Goal: Transaction & Acquisition: Purchase product/service

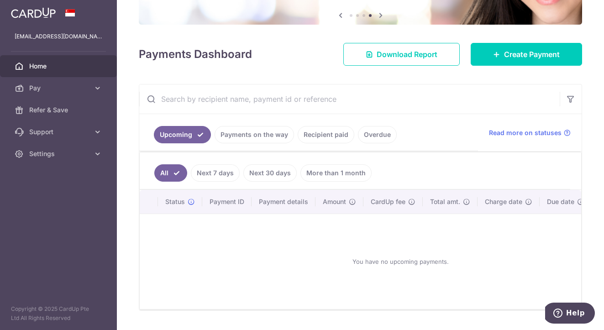
scroll to position [103, 0]
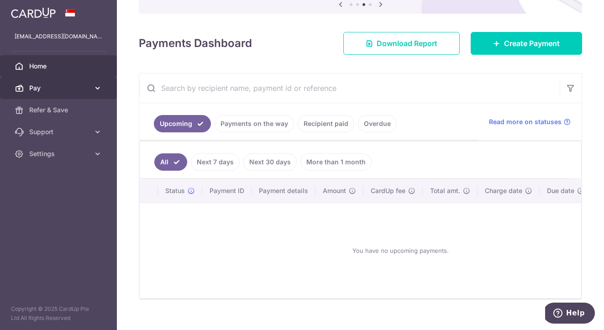
click at [103, 92] on link "Pay" at bounding box center [58, 88] width 117 height 22
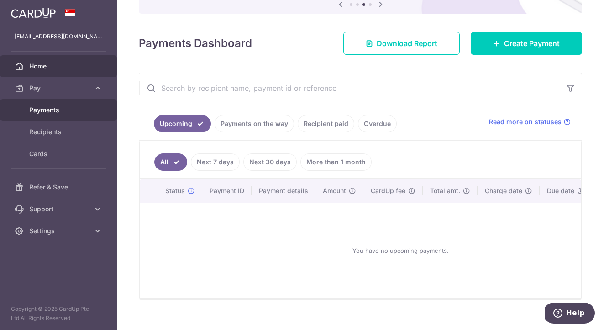
click at [69, 113] on span "Payments" at bounding box center [59, 109] width 60 height 9
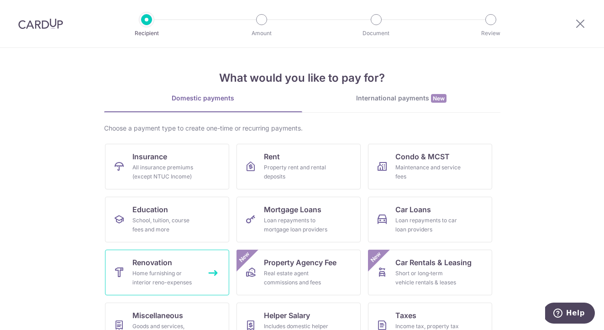
click at [171, 289] on link "Renovation Home furnishing or interior reno-expenses" at bounding box center [167, 273] width 124 height 46
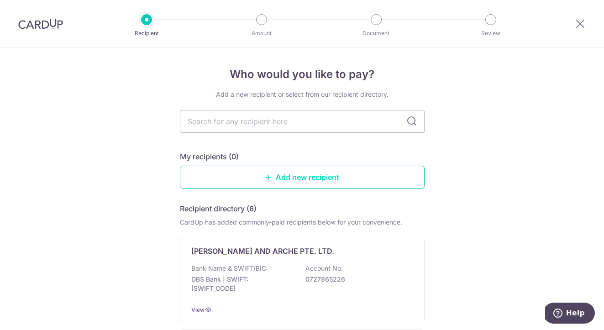
type input "RENO25ONE"
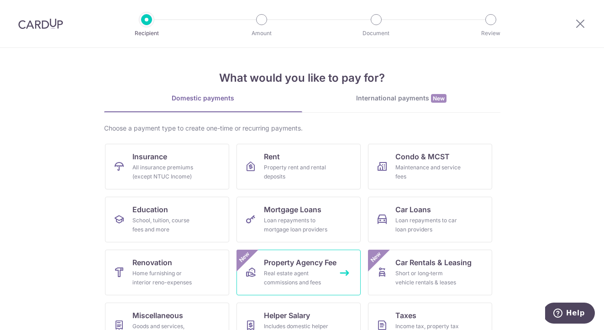
click at [329, 275] on link "Property Agency Fee Real estate agent commissions and fees New" at bounding box center [298, 273] width 124 height 46
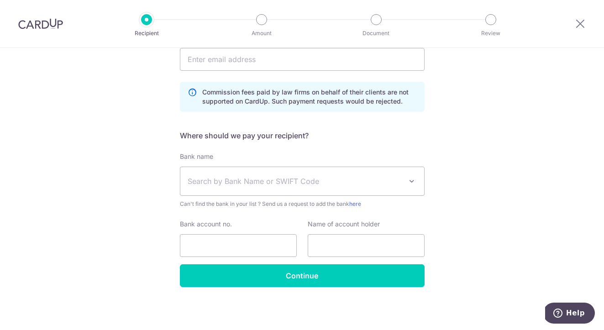
scroll to position [223, 0]
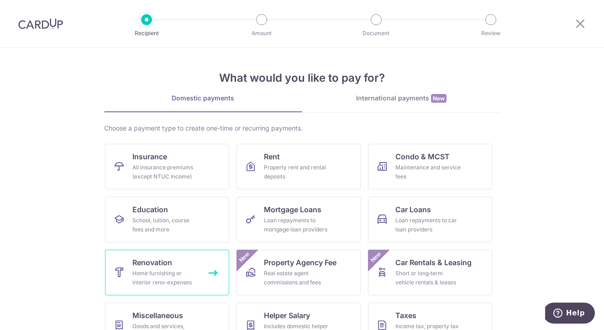
click at [167, 261] on span "Renovation" at bounding box center [152, 262] width 40 height 11
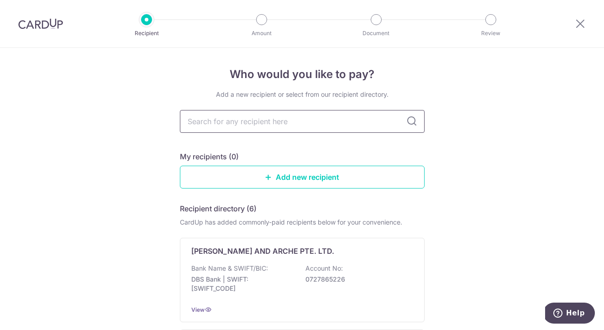
click at [266, 124] on input "text" at bounding box center [302, 121] width 245 height 23
click at [266, 182] on link "Add new recipient" at bounding box center [302, 177] width 245 height 23
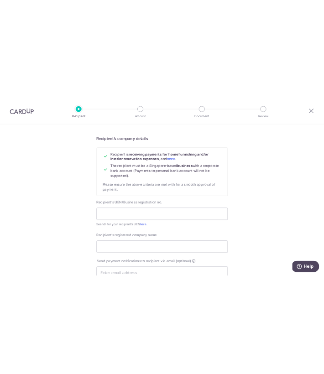
scroll to position [89, 0]
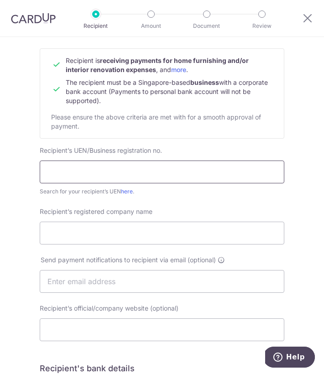
paste input "201001059C"
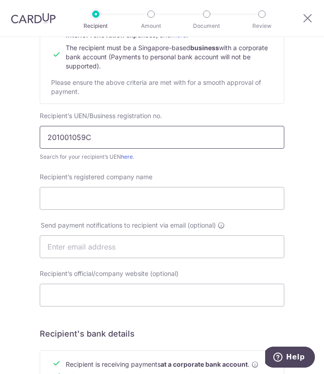
scroll to position [124, 0]
type input "201001059C"
click at [124, 157] on link "here" at bounding box center [127, 156] width 12 height 7
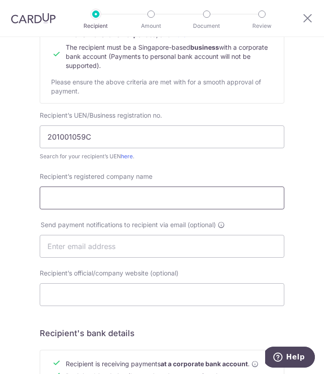
paste input "Floor Xpert Pte Ltd"
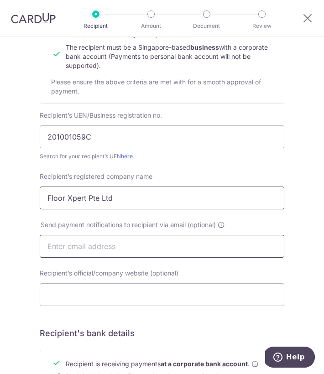
type input "Floor Xpert Pte Ltd"
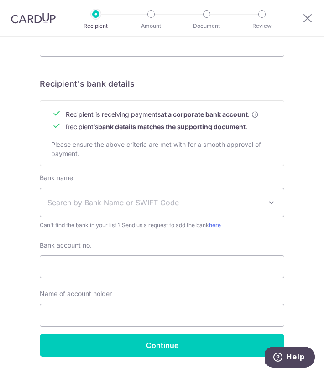
scroll to position [374, 0]
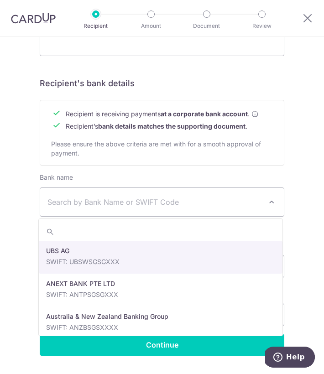
click at [137, 197] on span "Search by Bank Name or SWIFT Code" at bounding box center [154, 202] width 214 height 11
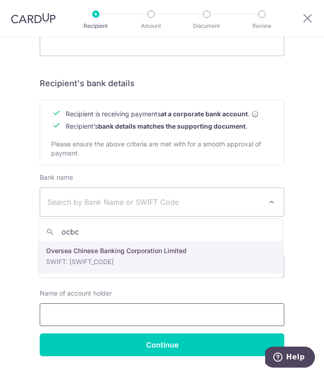
type input "ocbc"
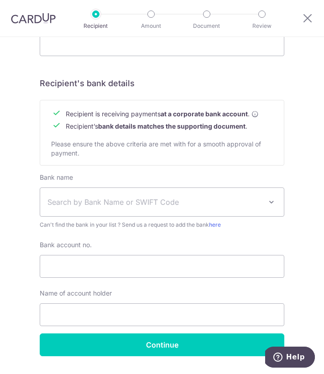
click at [117, 198] on span "Search by Bank Name or SWIFT Code" at bounding box center [154, 202] width 214 height 11
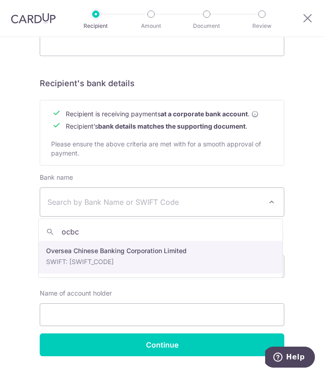
type input "ocbc"
select select "12"
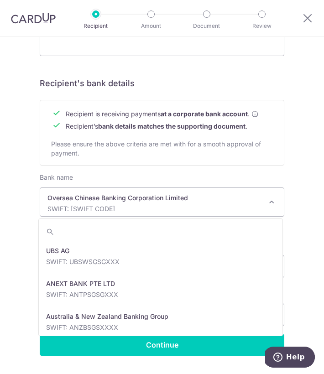
click at [139, 210] on p "SWIFT: OCBCSGSGXXX" at bounding box center [154, 208] width 214 height 9
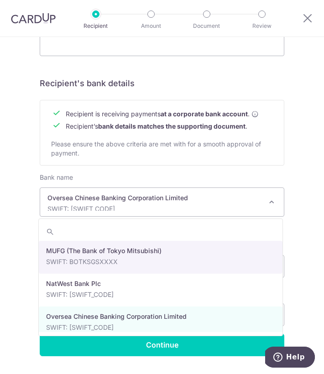
click at [28, 250] on div "Who would you like to pay? Your recipient does not need a CardUp account to rec…" at bounding box center [162, 31] width 324 height 736
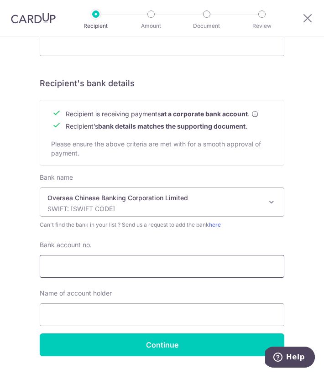
scroll to position [399, 0]
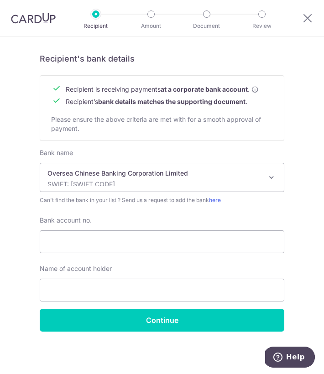
click at [269, 178] on span at bounding box center [271, 177] width 11 height 11
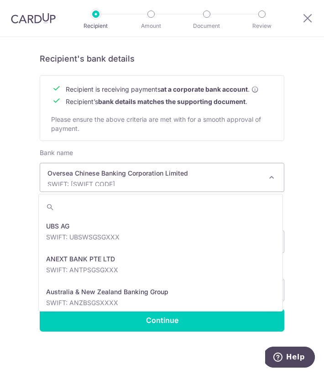
scroll to position [1478, 0]
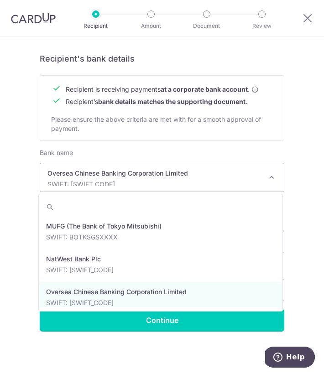
click at [308, 198] on div "Who would you like to pay? Your recipient does not need a CardUp account to rec…" at bounding box center [162, 6] width 324 height 736
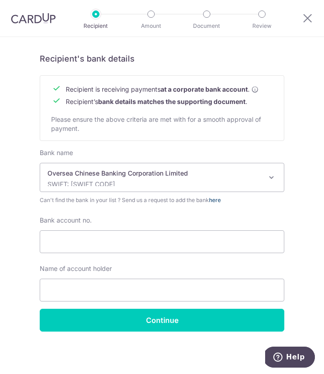
click at [220, 199] on link "here" at bounding box center [215, 200] width 12 height 7
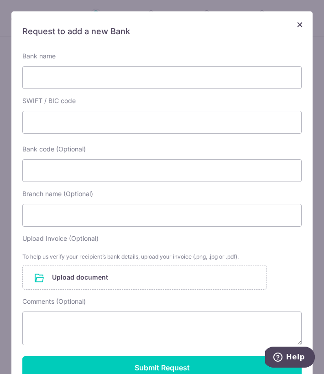
click at [299, 26] on span "×" at bounding box center [299, 23] width 7 height 13
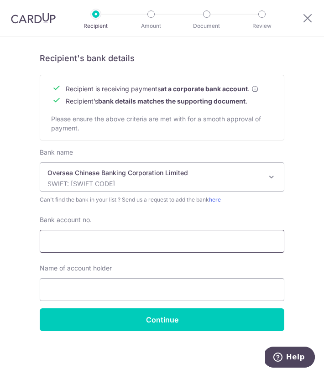
scroll to position [399, 0]
click at [126, 239] on input "Bank account no." at bounding box center [162, 241] width 245 height 23
paste input "588-021790001"
click at [63, 243] on input "588-021790001" at bounding box center [162, 241] width 245 height 23
type input "588021790001"
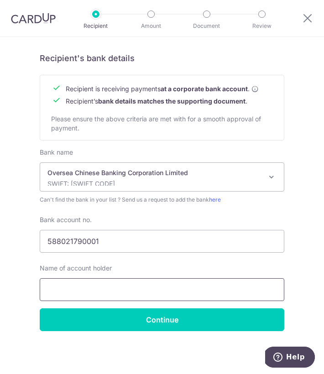
click at [83, 290] on input "text" at bounding box center [162, 289] width 245 height 23
paste input "Floor Xpert Pte Ltd"
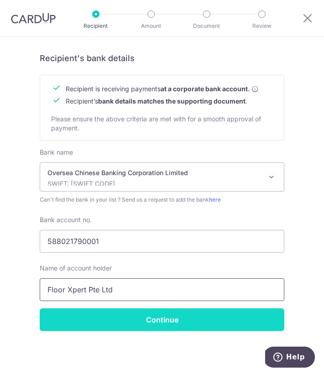
type input "Floor Xpert Pte Ltd"
click at [96, 329] on input "Continue" at bounding box center [162, 319] width 245 height 23
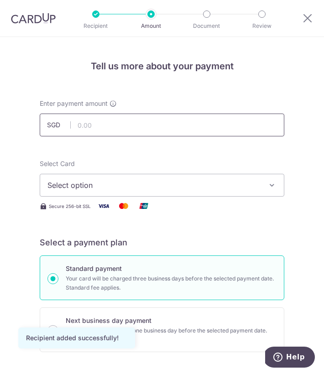
click at [116, 124] on input "text" at bounding box center [162, 125] width 245 height 23
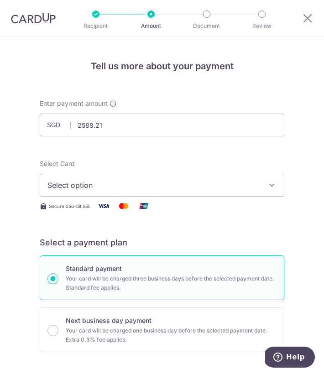
type input "2,588.21"
click at [108, 188] on span "Select option" at bounding box center [155, 185] width 216 height 11
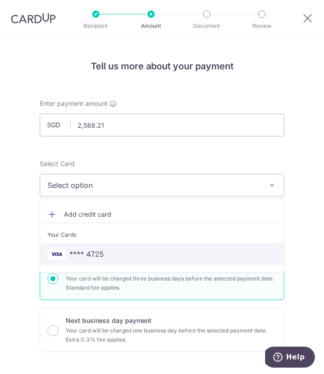
click at [94, 256] on span "**** 4725" at bounding box center [86, 254] width 35 height 11
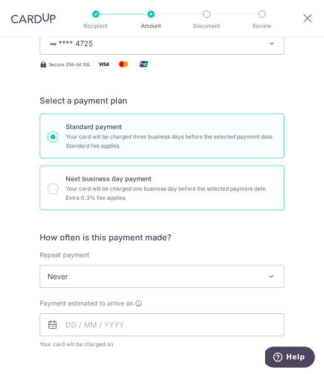
scroll to position [142, 0]
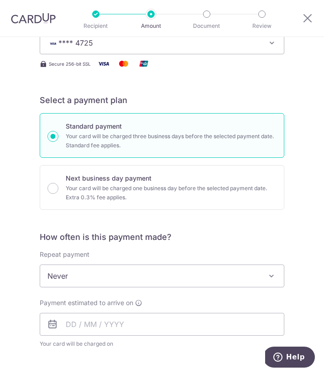
click at [126, 276] on span "Never" at bounding box center [162, 276] width 244 height 22
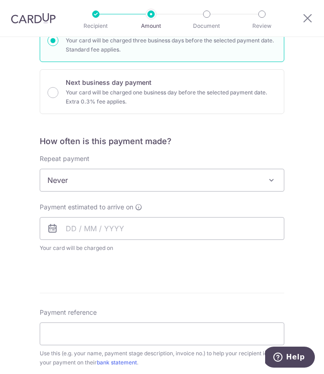
scroll to position [240, 0]
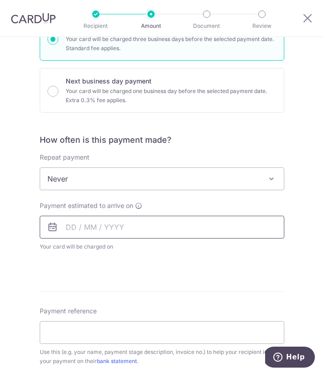
click at [92, 233] on input "text" at bounding box center [162, 227] width 245 height 23
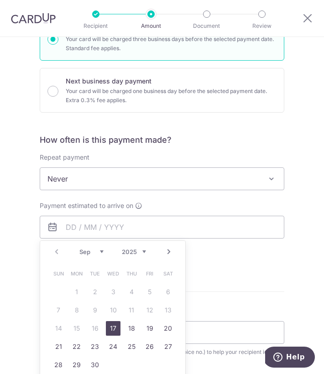
click at [112, 332] on link "17" at bounding box center [113, 328] width 15 height 15
type input "17/09/2025"
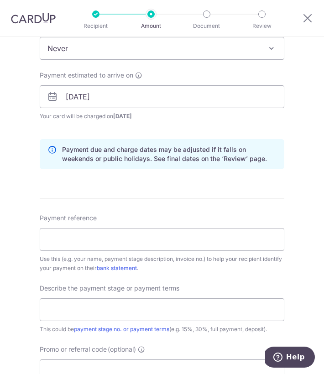
scroll to position [394, 0]
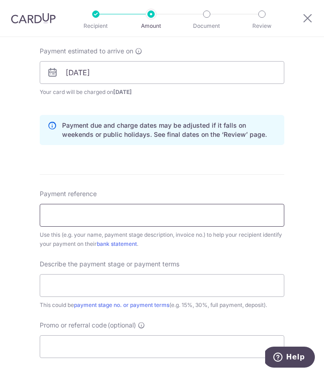
click at [114, 208] on input "Payment reference" at bounding box center [162, 215] width 245 height 23
paste input "FX-IN2508-02644"
paste input "Jordon Wong"
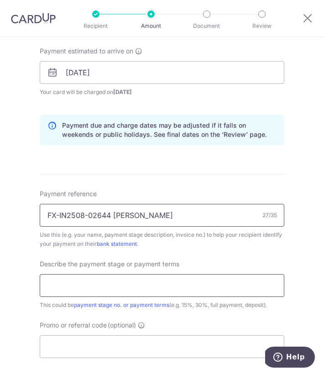
type input "FX-IN2508-02644 Jordon Wong"
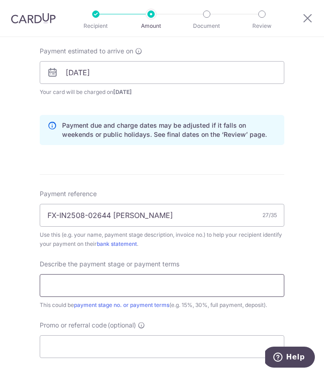
click at [81, 280] on input "text" at bounding box center [162, 285] width 245 height 23
type input "1"
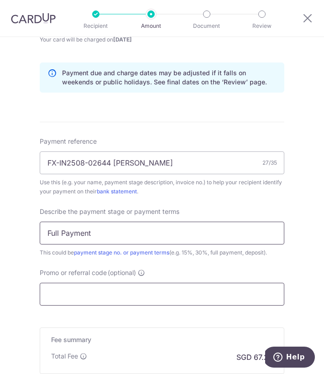
scroll to position [451, 0]
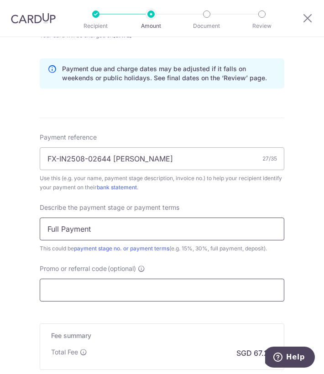
type input "Full Payment"
click at [109, 294] on input "Promo or referral code (optional)" at bounding box center [162, 290] width 245 height 23
paste input "RENO25ONE"
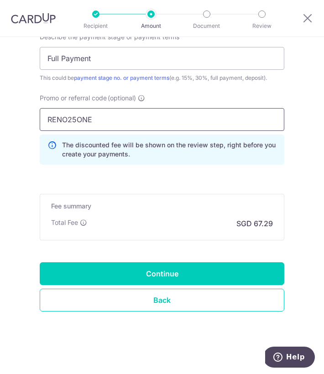
scroll to position [622, 0]
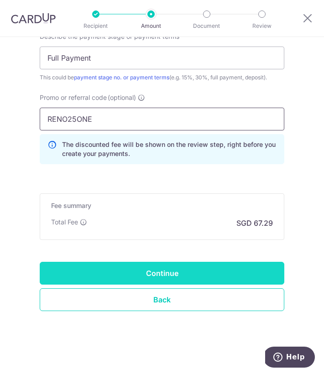
type input "RENO25ONE"
click at [141, 266] on input "Continue" at bounding box center [162, 273] width 245 height 23
type input "Create Schedule"
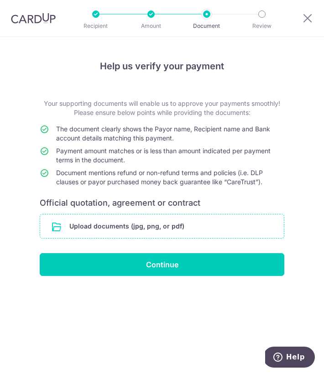
click at [100, 227] on input "file" at bounding box center [162, 226] width 244 height 24
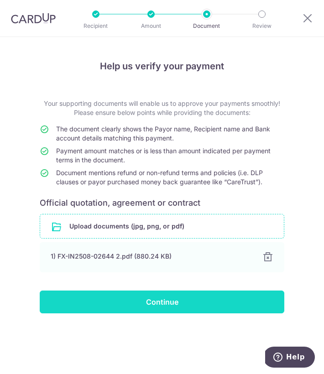
click at [110, 298] on input "Continue" at bounding box center [162, 302] width 245 height 23
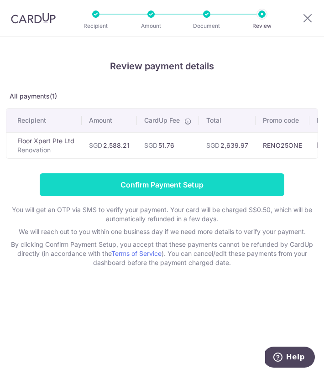
click at [178, 182] on input "Confirm Payment Setup" at bounding box center [162, 184] width 245 height 23
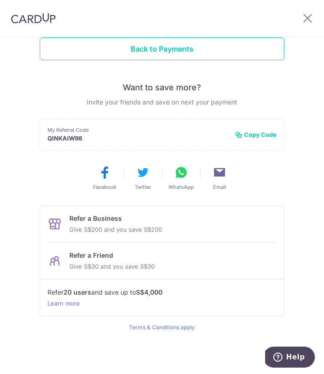
scroll to position [138, 0]
